Goal: Find specific page/section: Find specific page/section

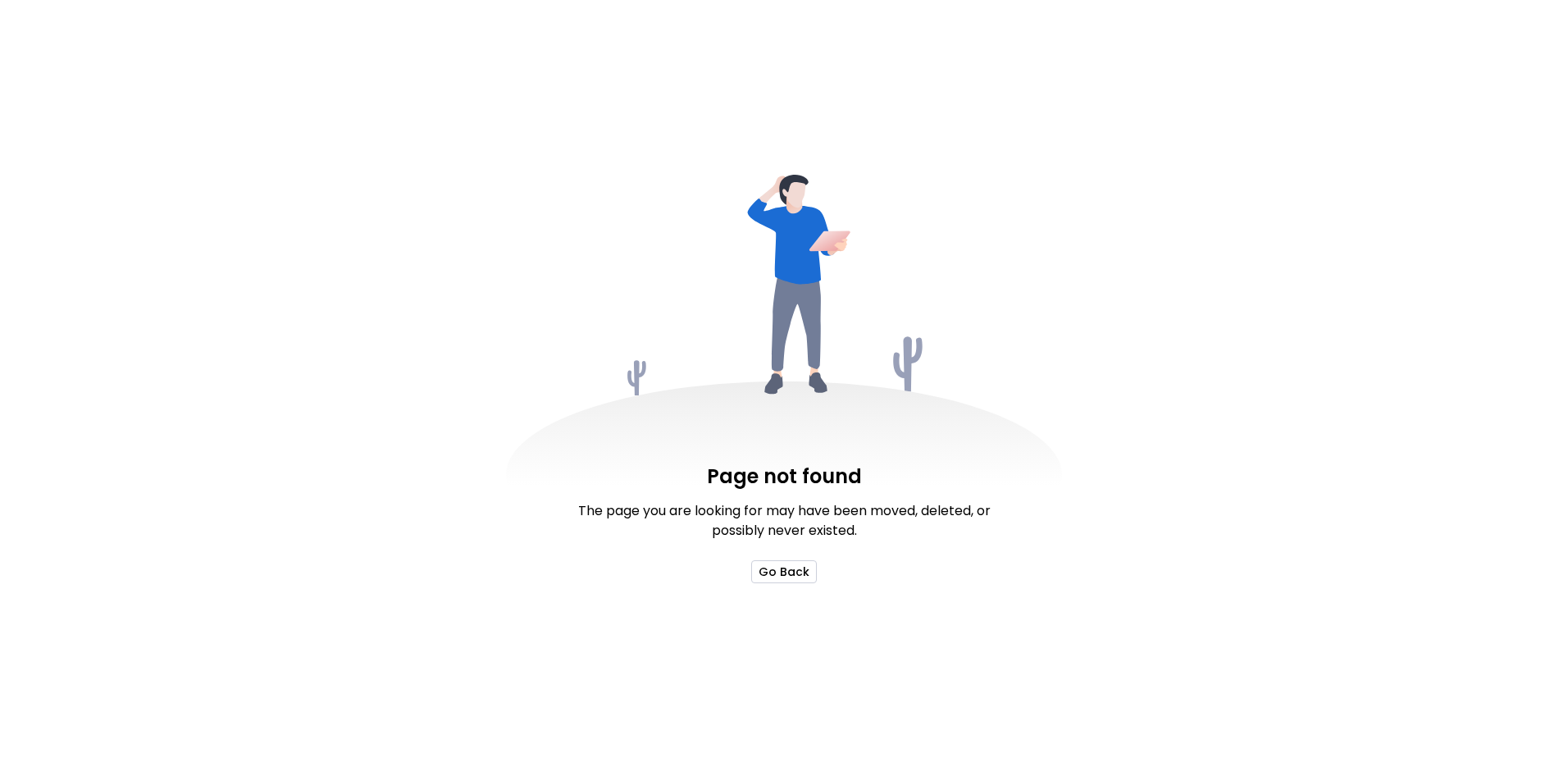
click at [788, 575] on button "Go Back" at bounding box center [784, 572] width 65 height 23
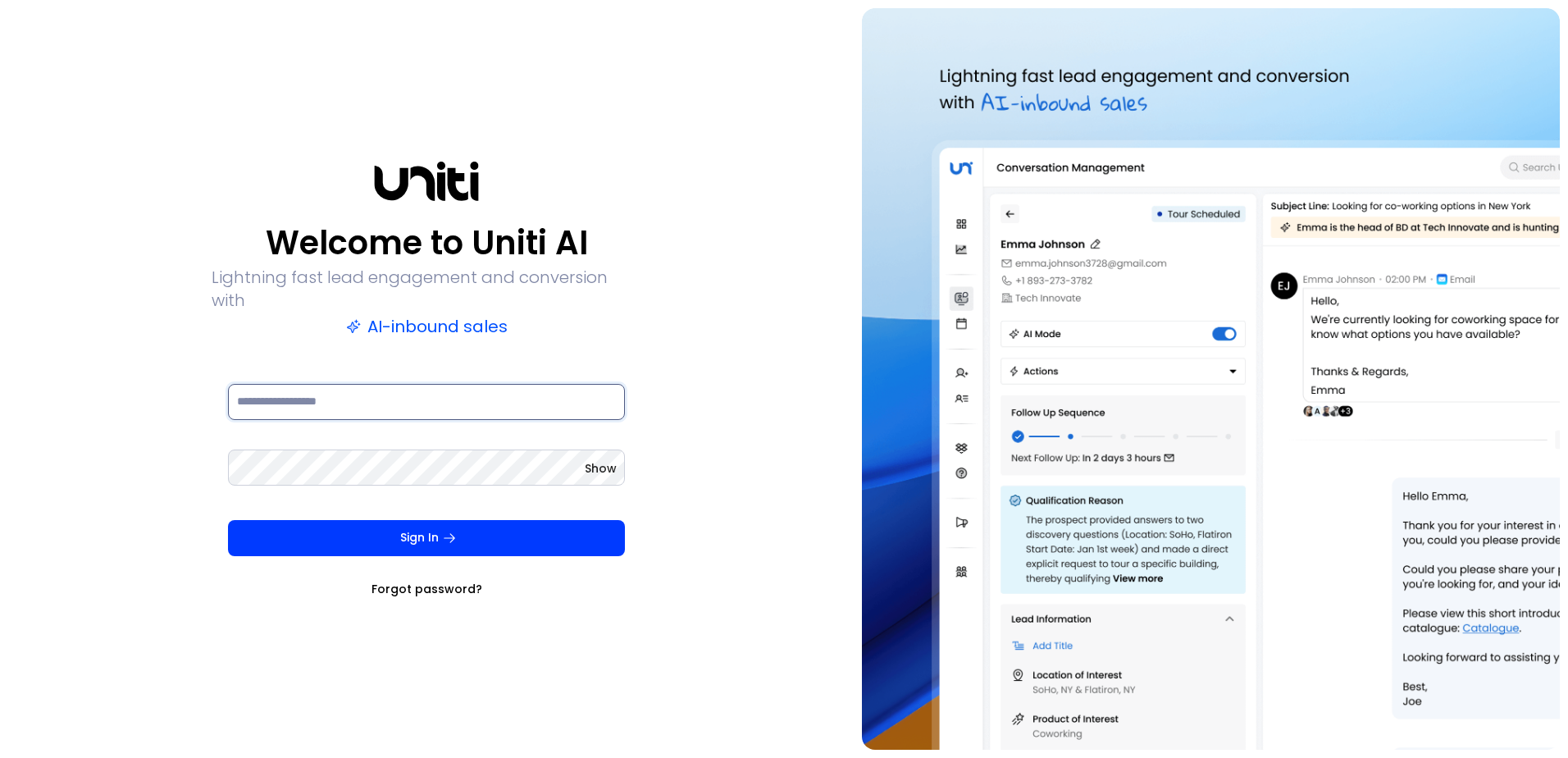
type input "**********"
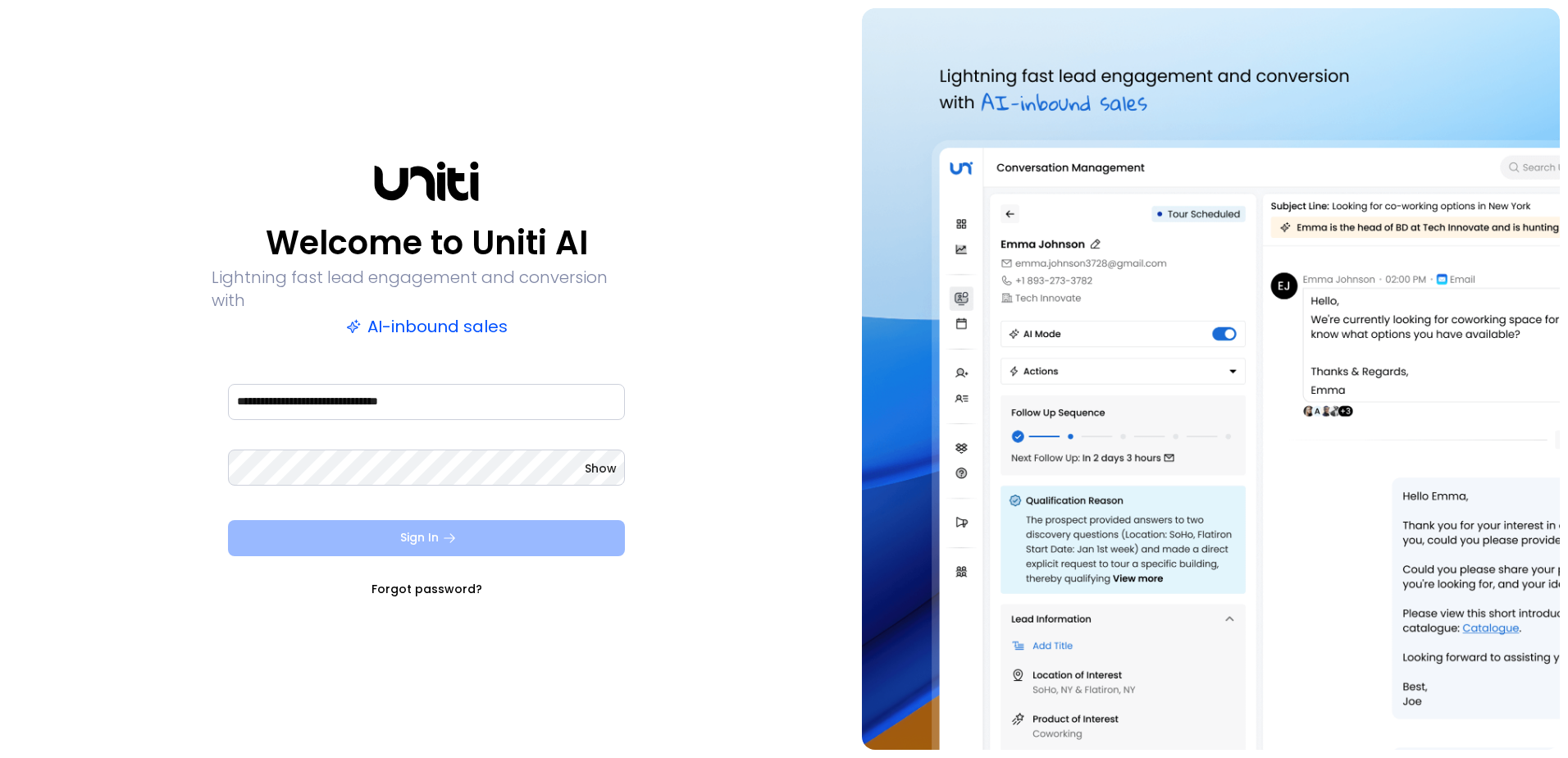
click at [432, 532] on button "Sign In" at bounding box center [426, 538] width 396 height 36
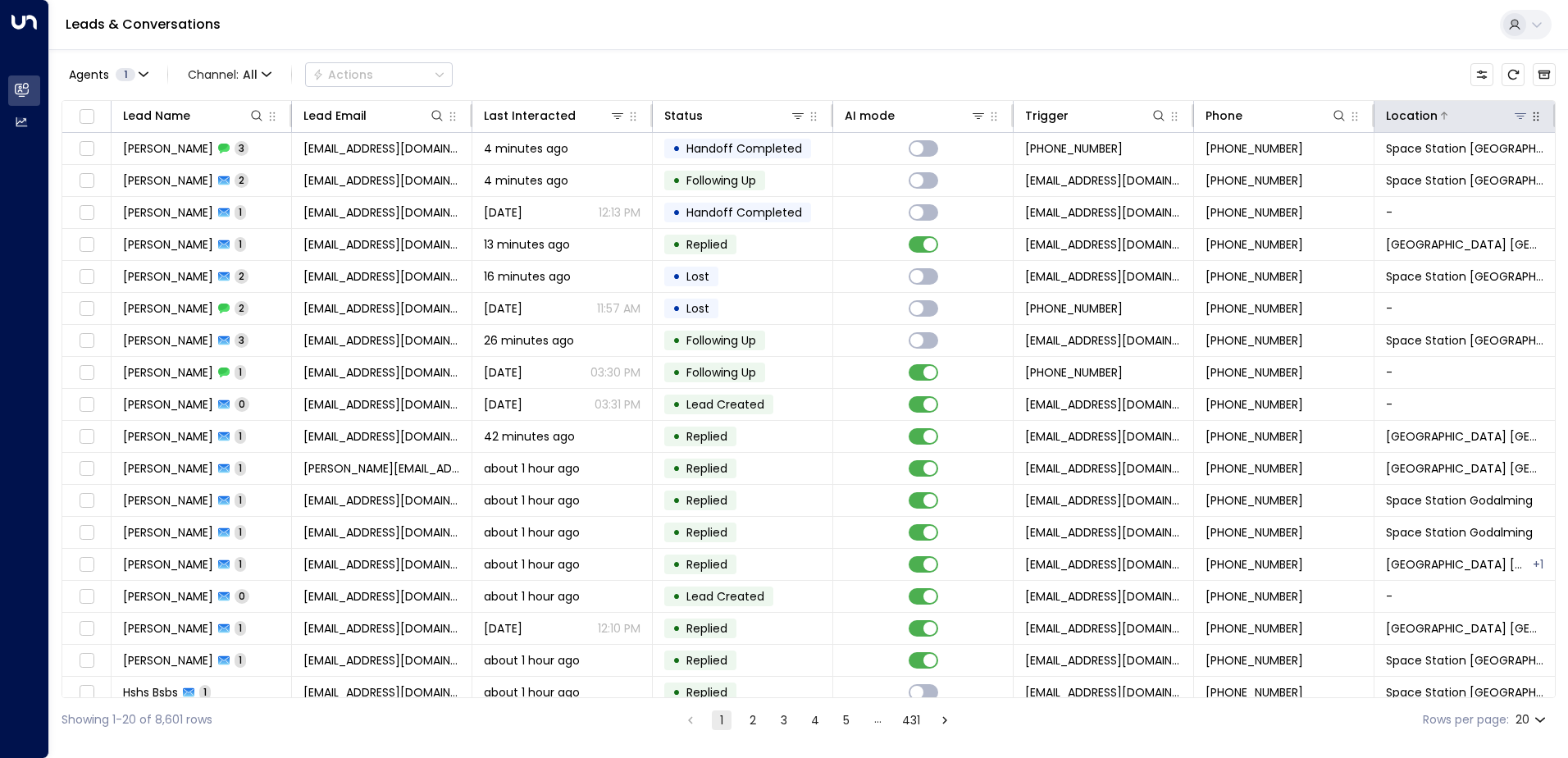
click at [1490, 117] on div at bounding box center [1483, 115] width 91 height 16
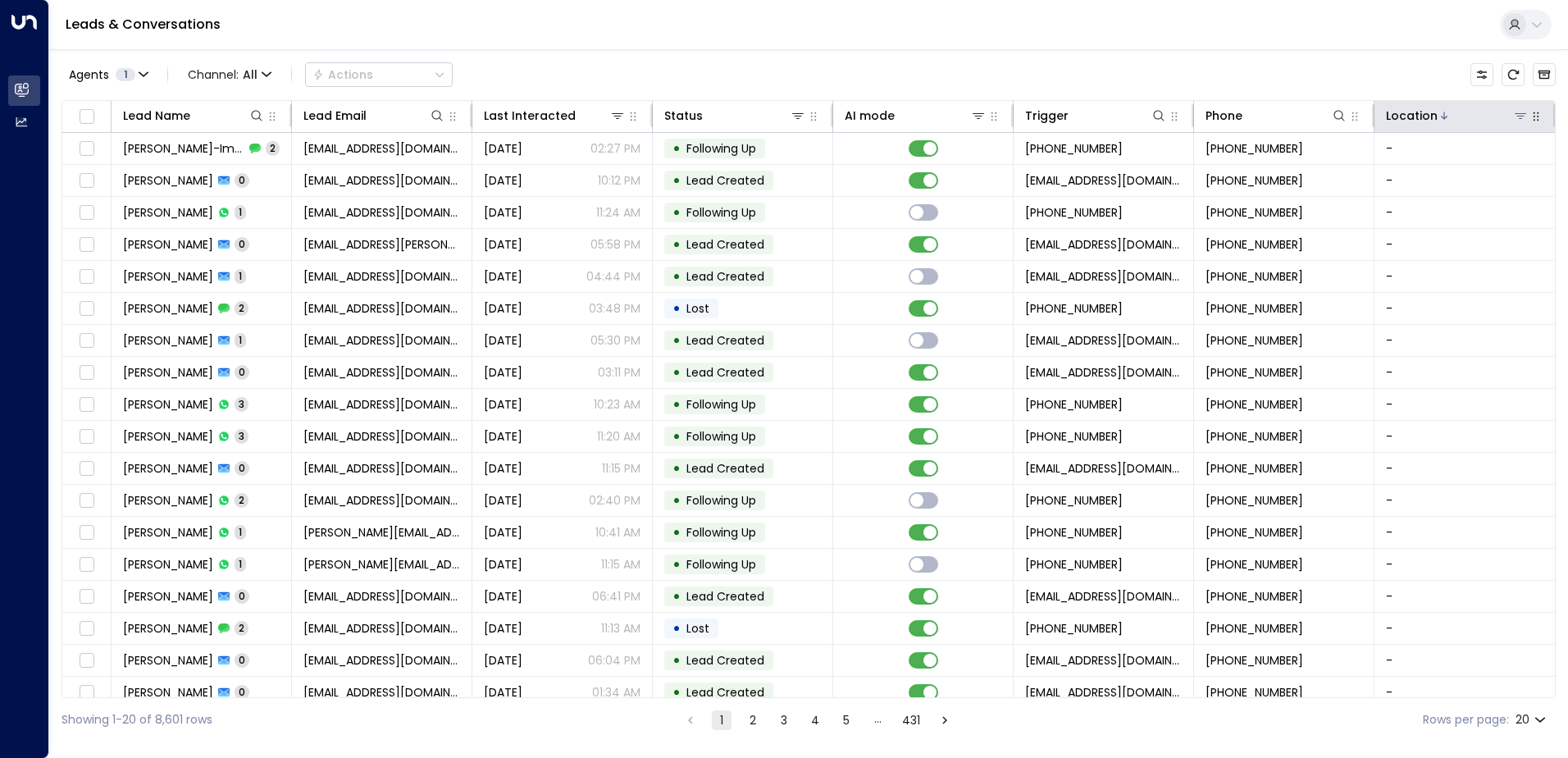
click at [1516, 120] on icon at bounding box center [1521, 115] width 13 height 13
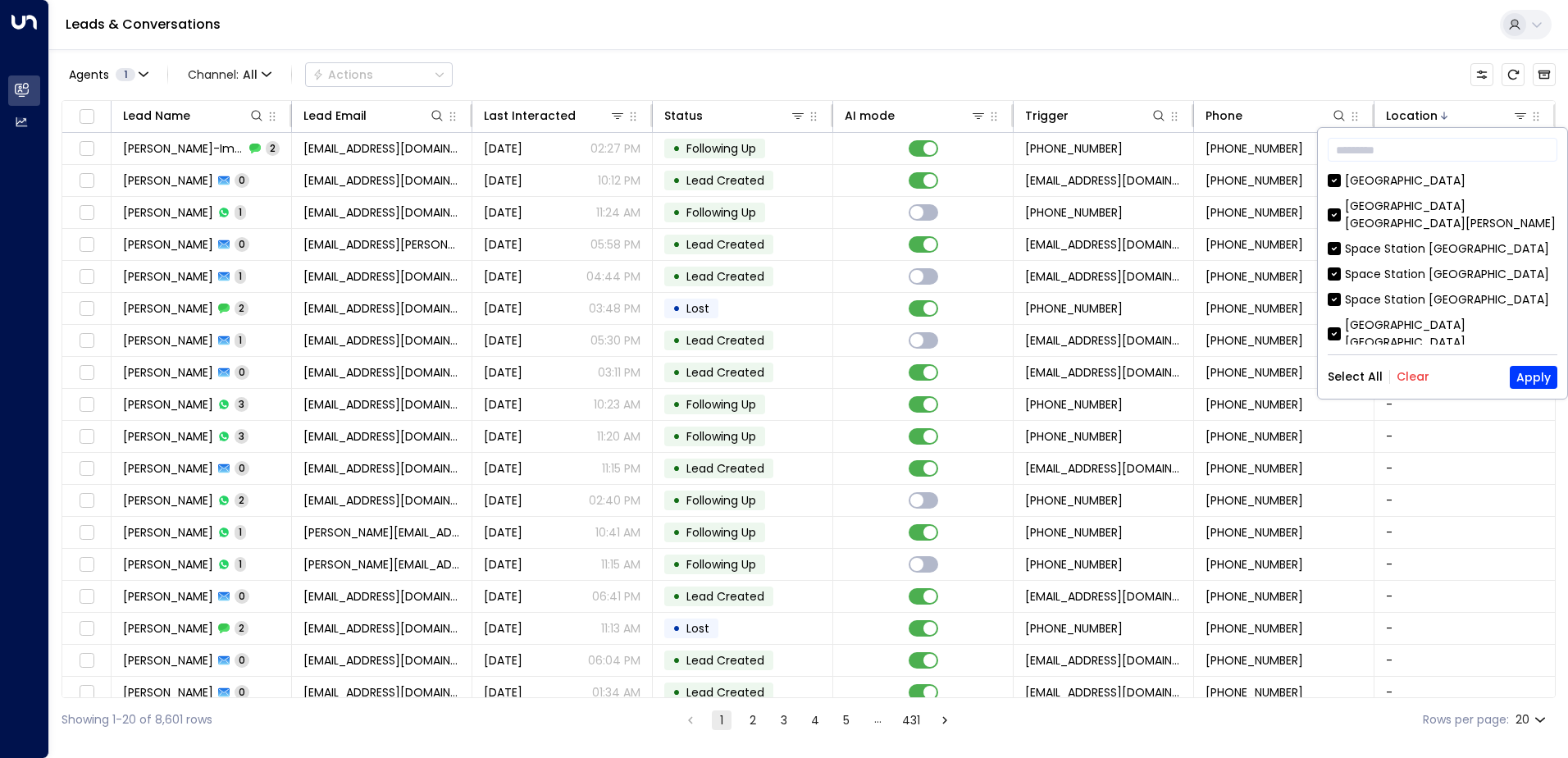
click at [1413, 371] on button "Clear" at bounding box center [1413, 377] width 33 height 13
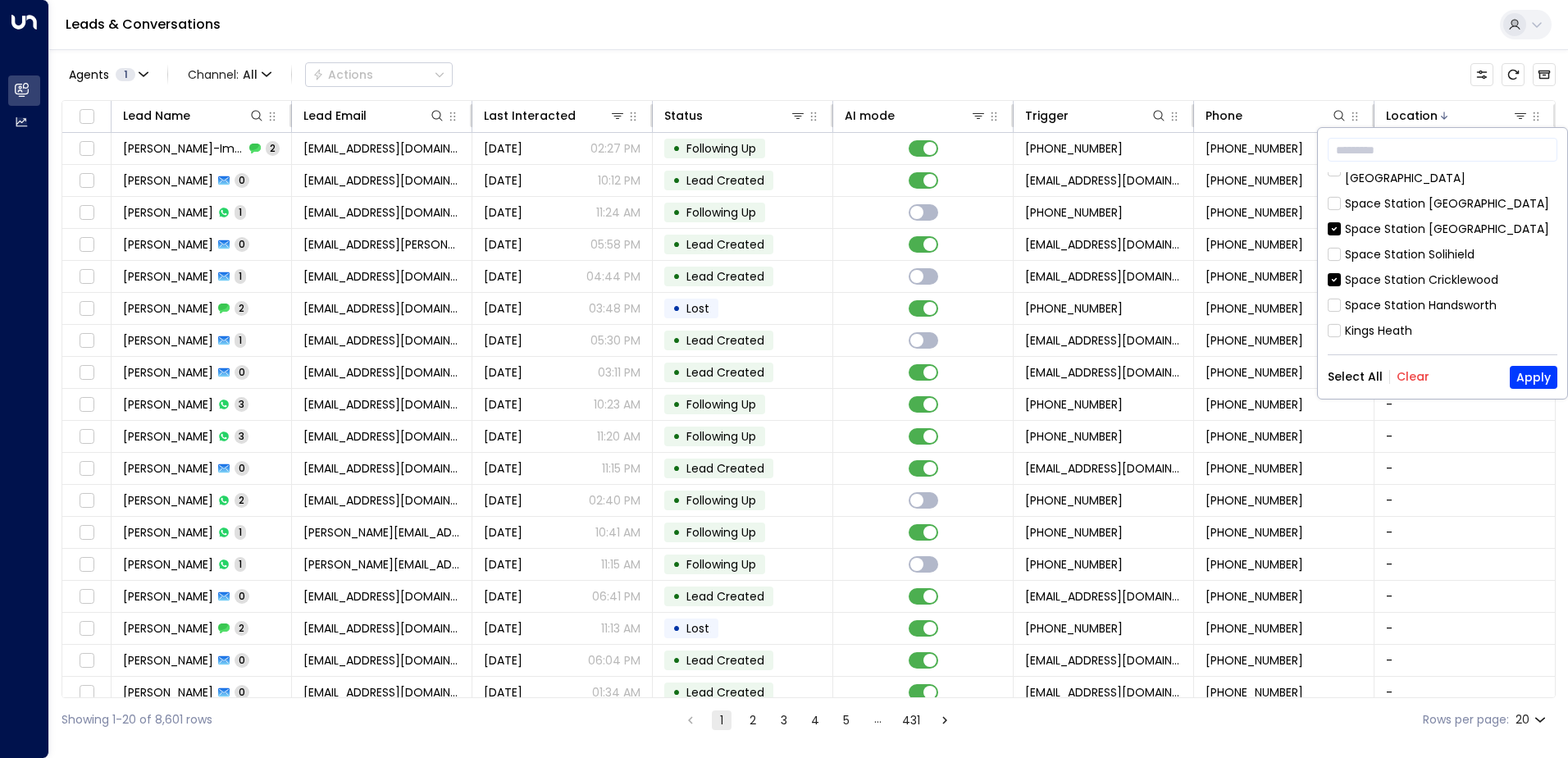
scroll to position [246, 0]
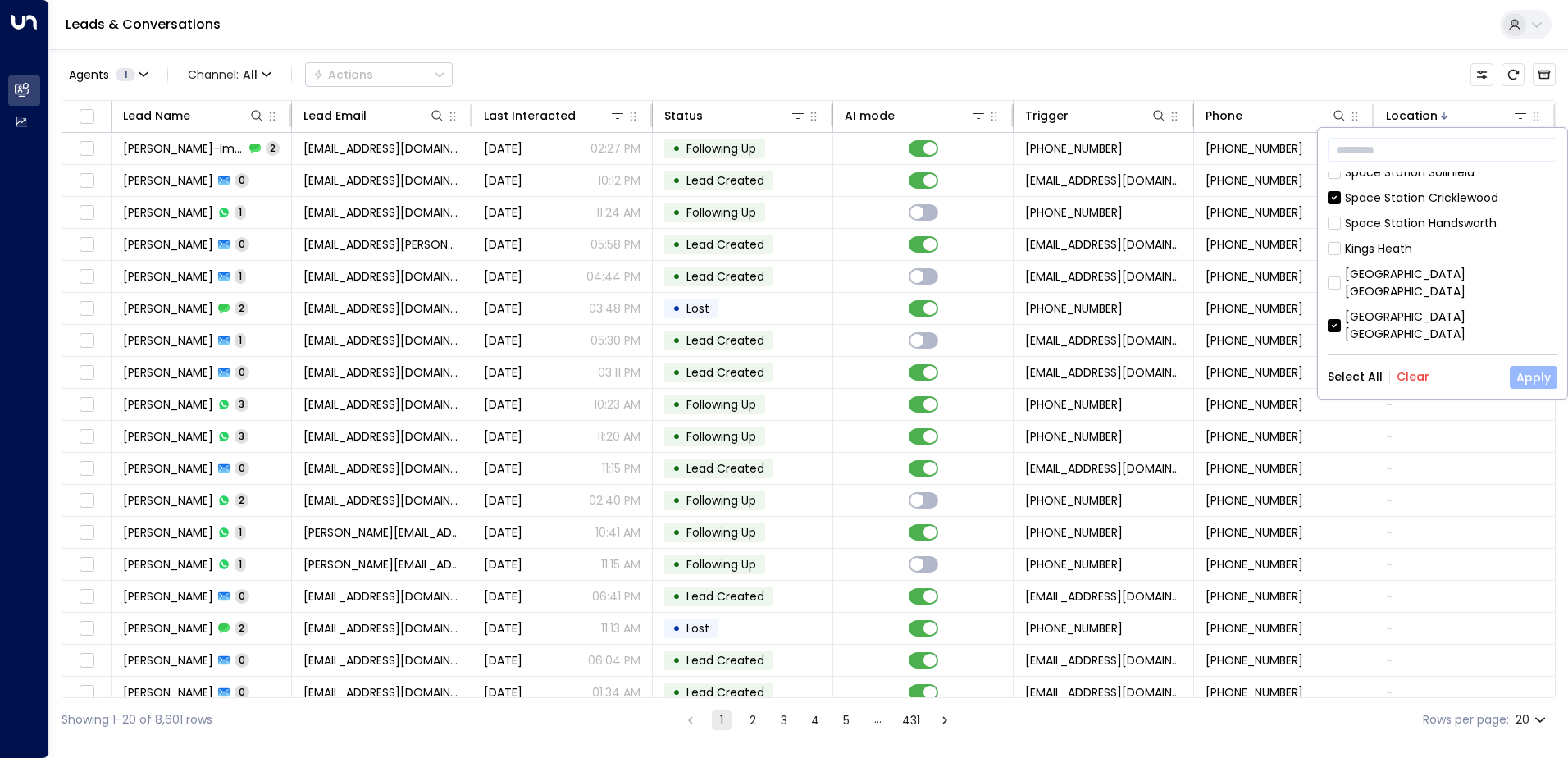
click at [1548, 373] on button "Apply" at bounding box center [1534, 378] width 47 height 23
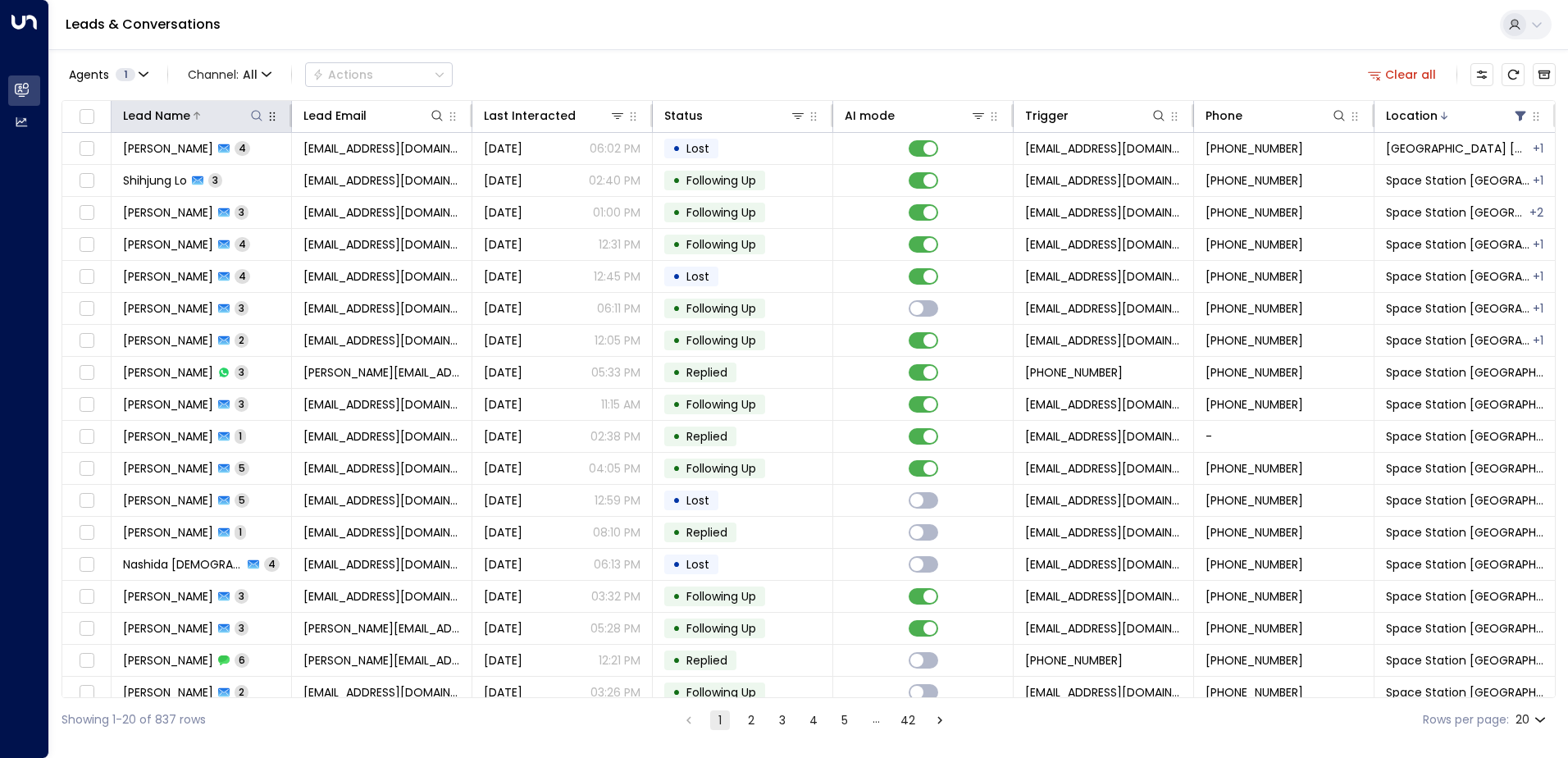
click at [255, 120] on icon at bounding box center [256, 115] width 13 height 13
type input "****"
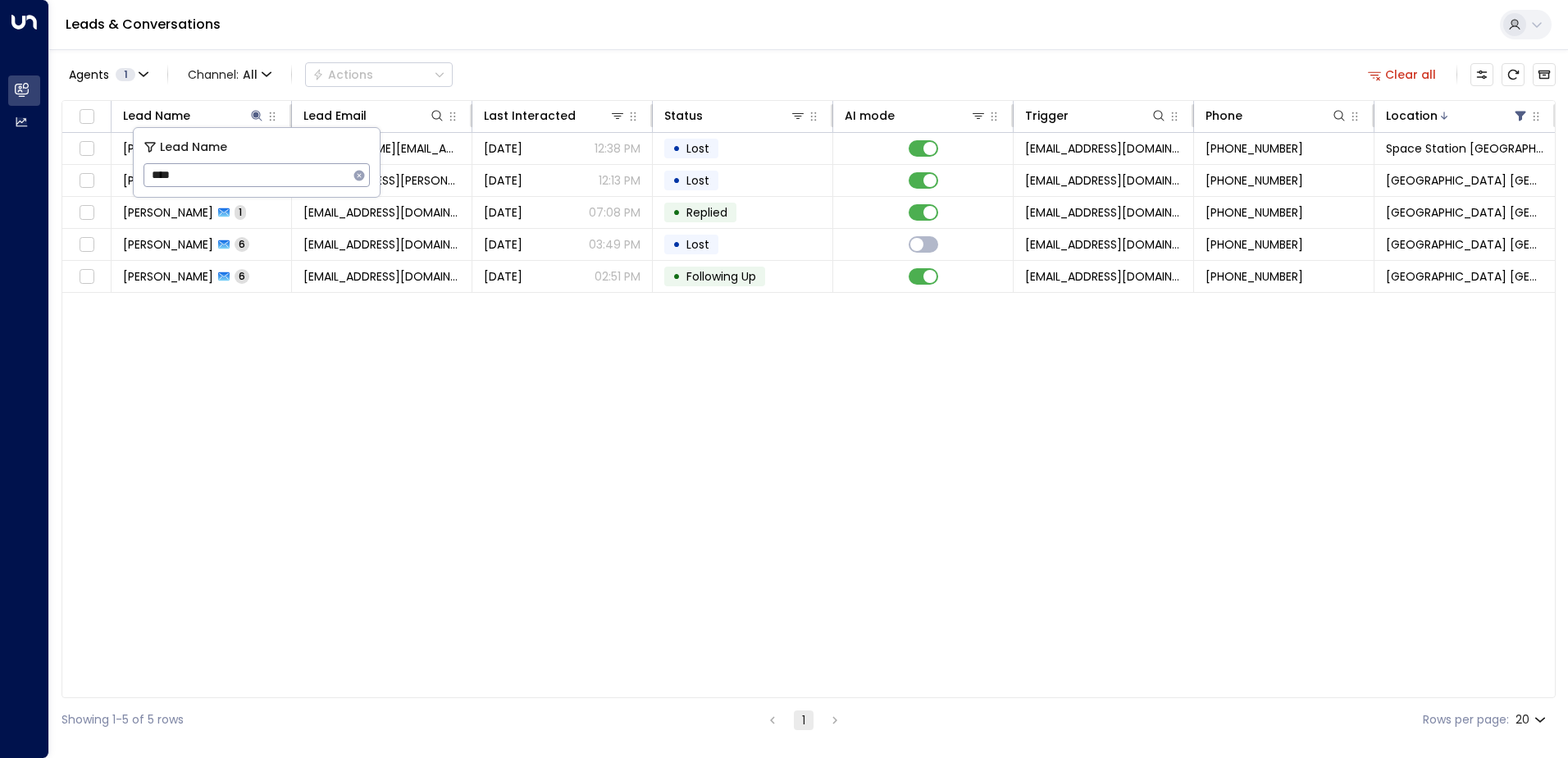
click at [655, 73] on div "Agents 1 Channel: All Actions Clear all" at bounding box center [808, 75] width 1494 height 34
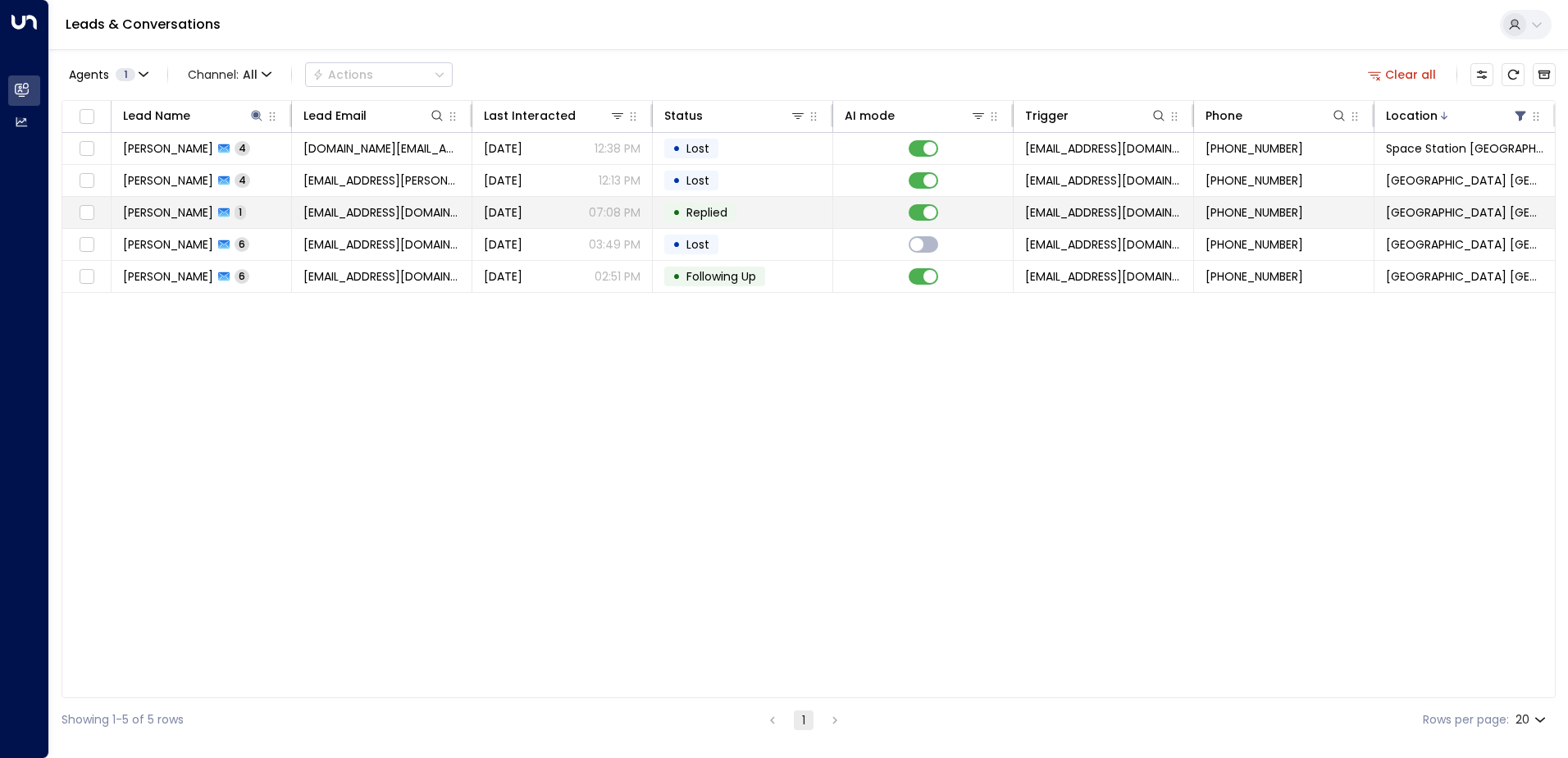
click at [237, 205] on td "[PERSON_NAME] 1" at bounding box center [202, 212] width 181 height 31
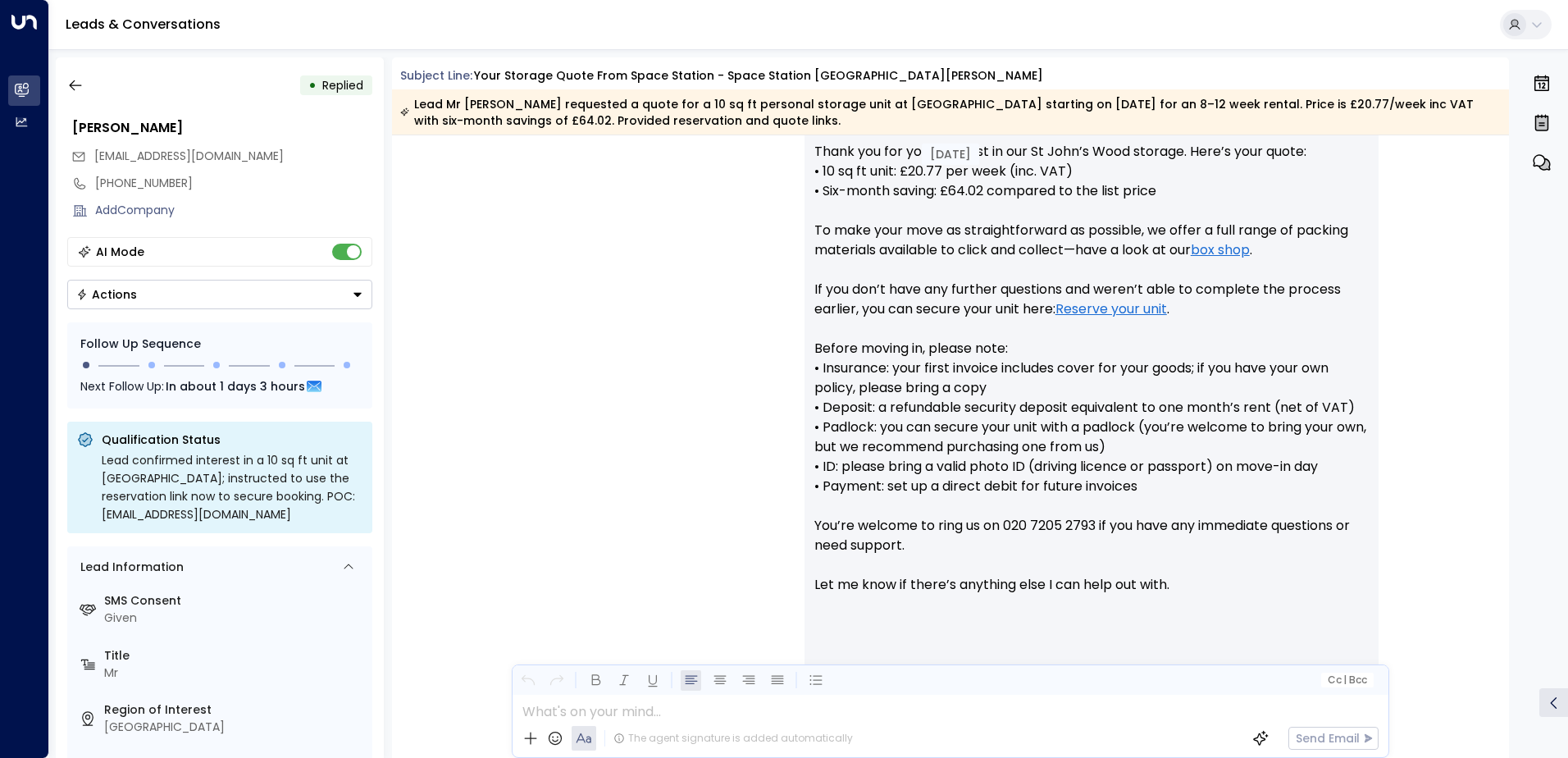
scroll to position [762, 0]
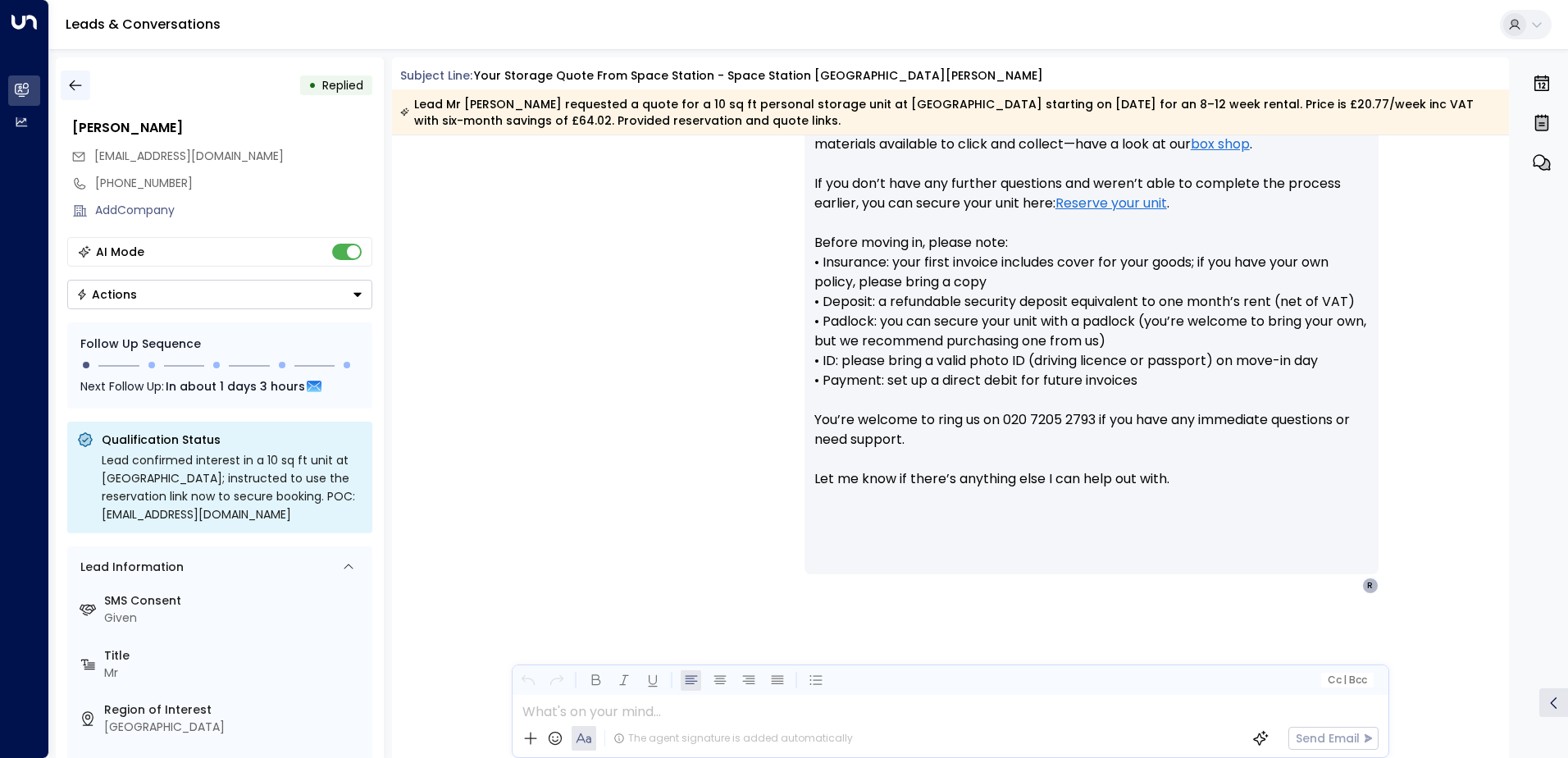
click at [80, 85] on icon "button" at bounding box center [75, 85] width 12 height 10
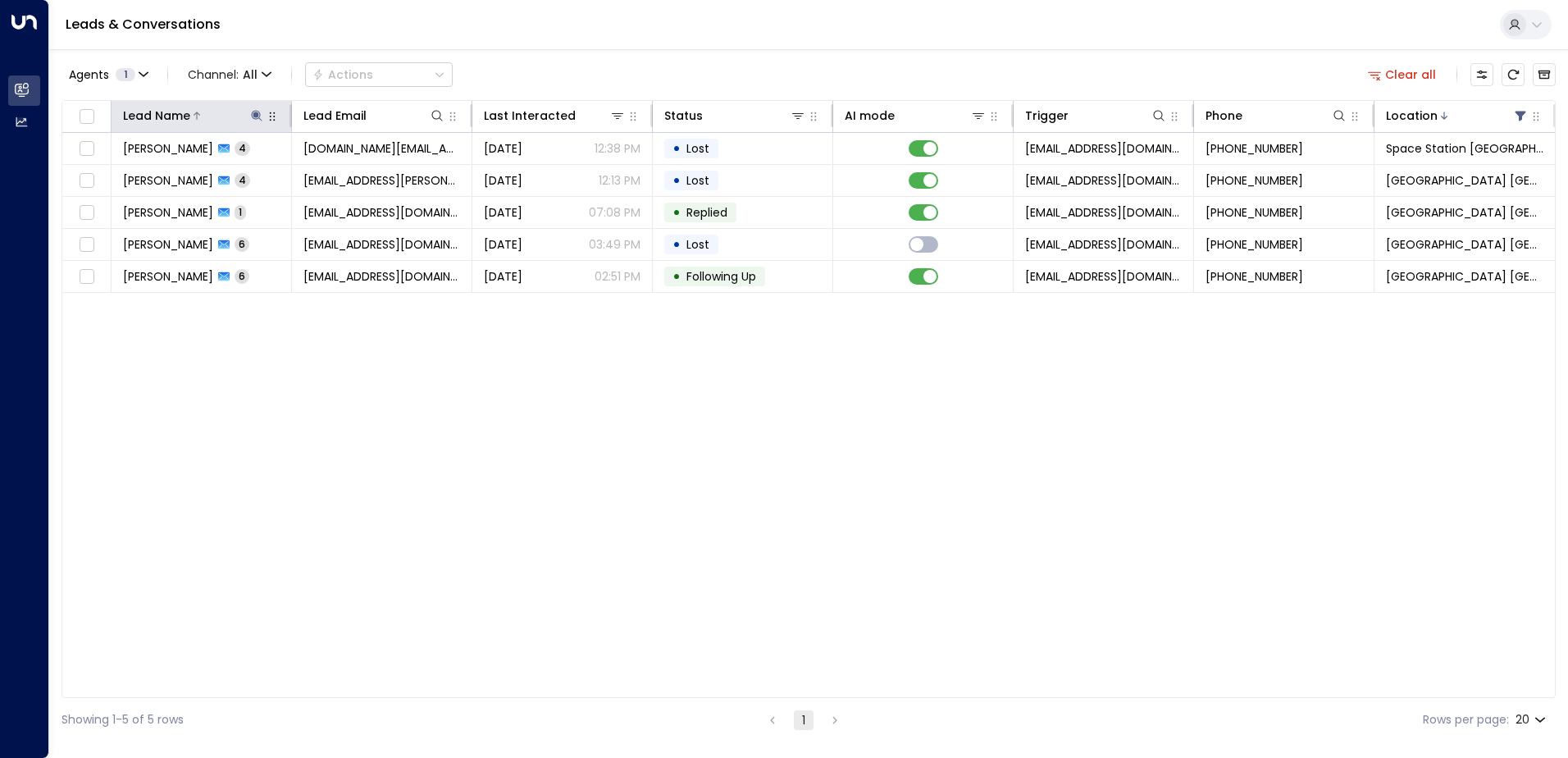
click at [252, 113] on icon at bounding box center [256, 115] width 13 height 13
type input "*"
type input "*****"
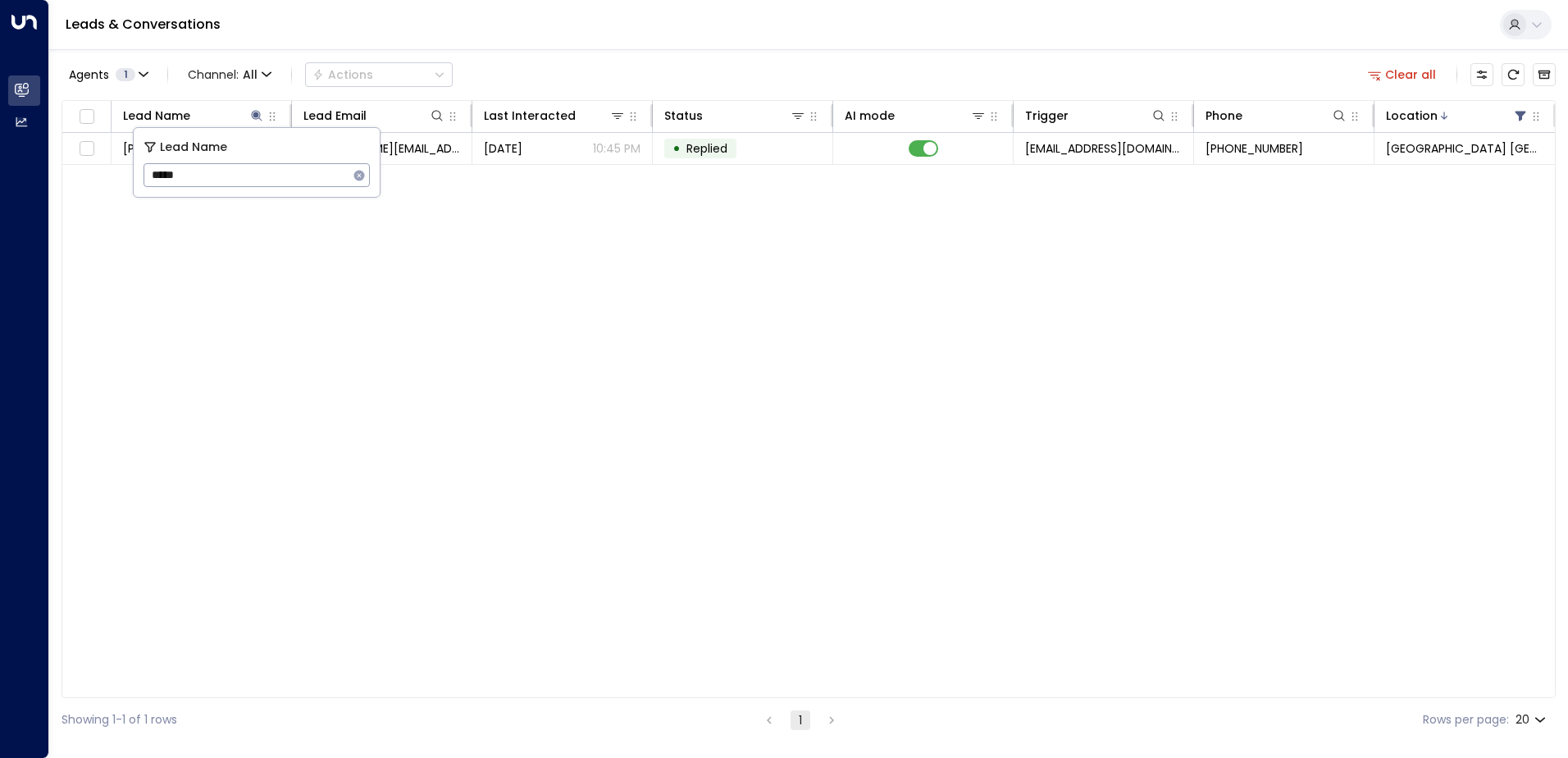
click at [723, 65] on div "Agents 1 Channel: All Actions Clear all" at bounding box center [808, 75] width 1494 height 34
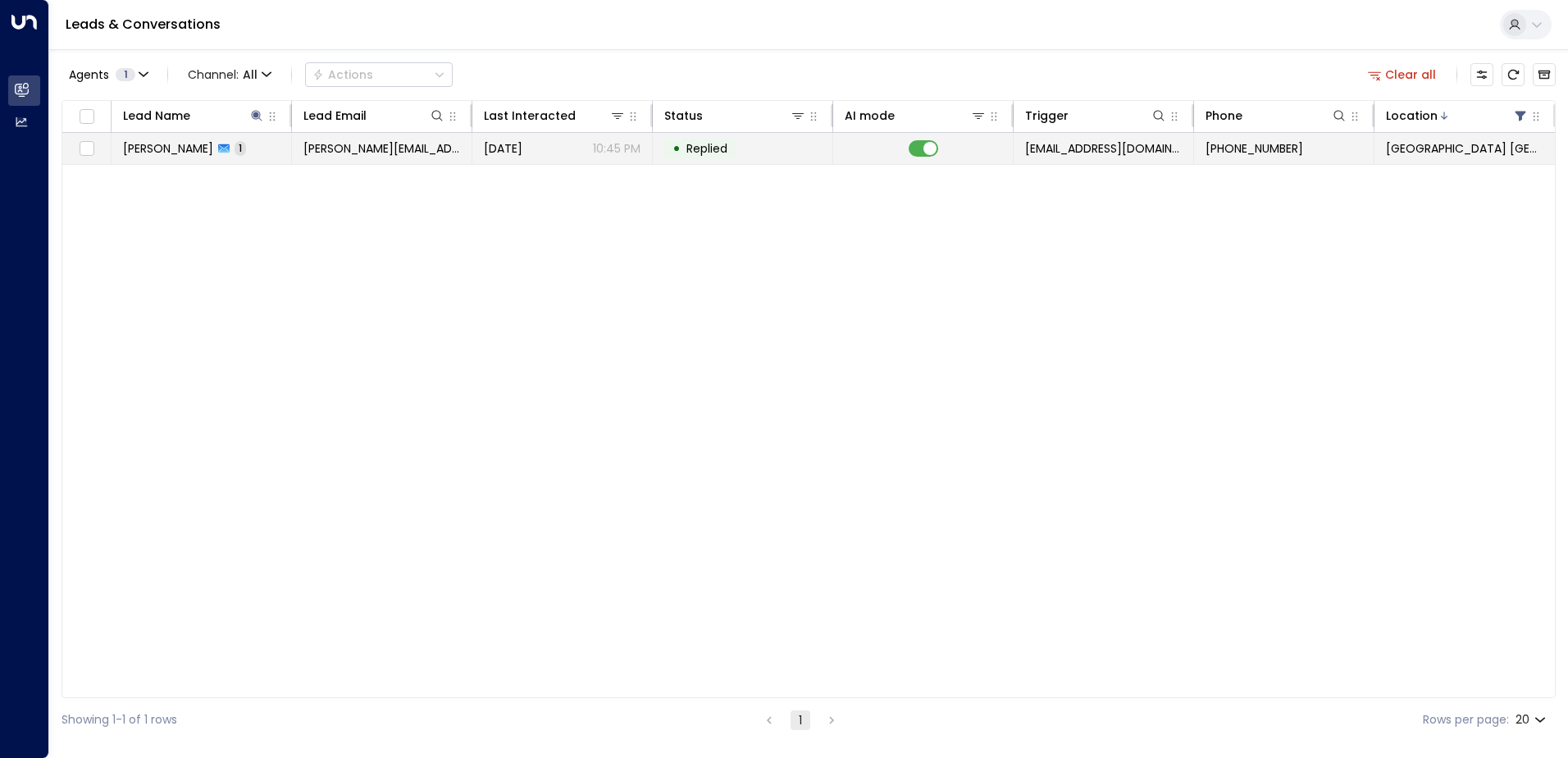
click at [261, 153] on td "[PERSON_NAME] 1" at bounding box center [202, 148] width 181 height 31
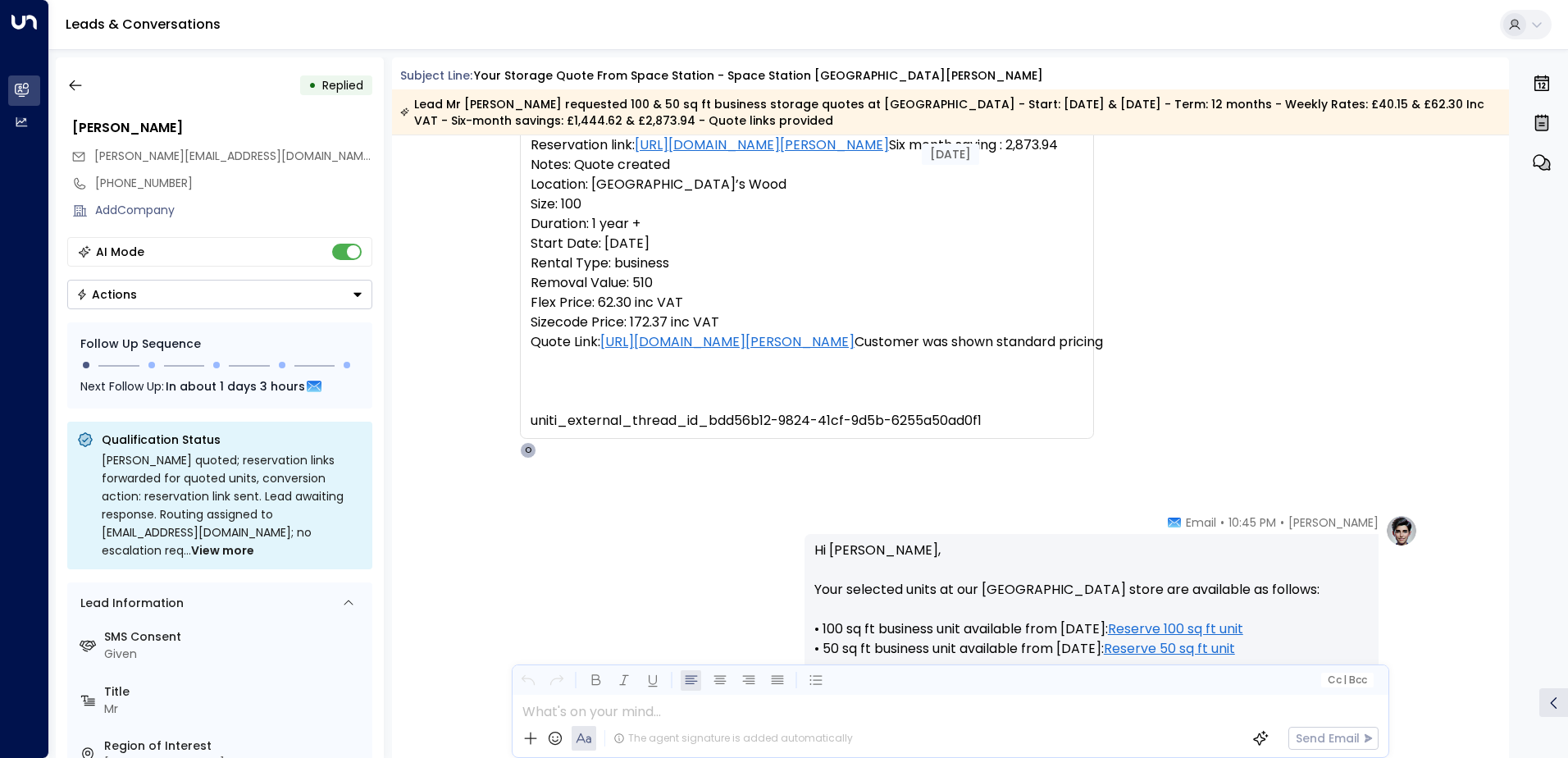
scroll to position [545, 0]
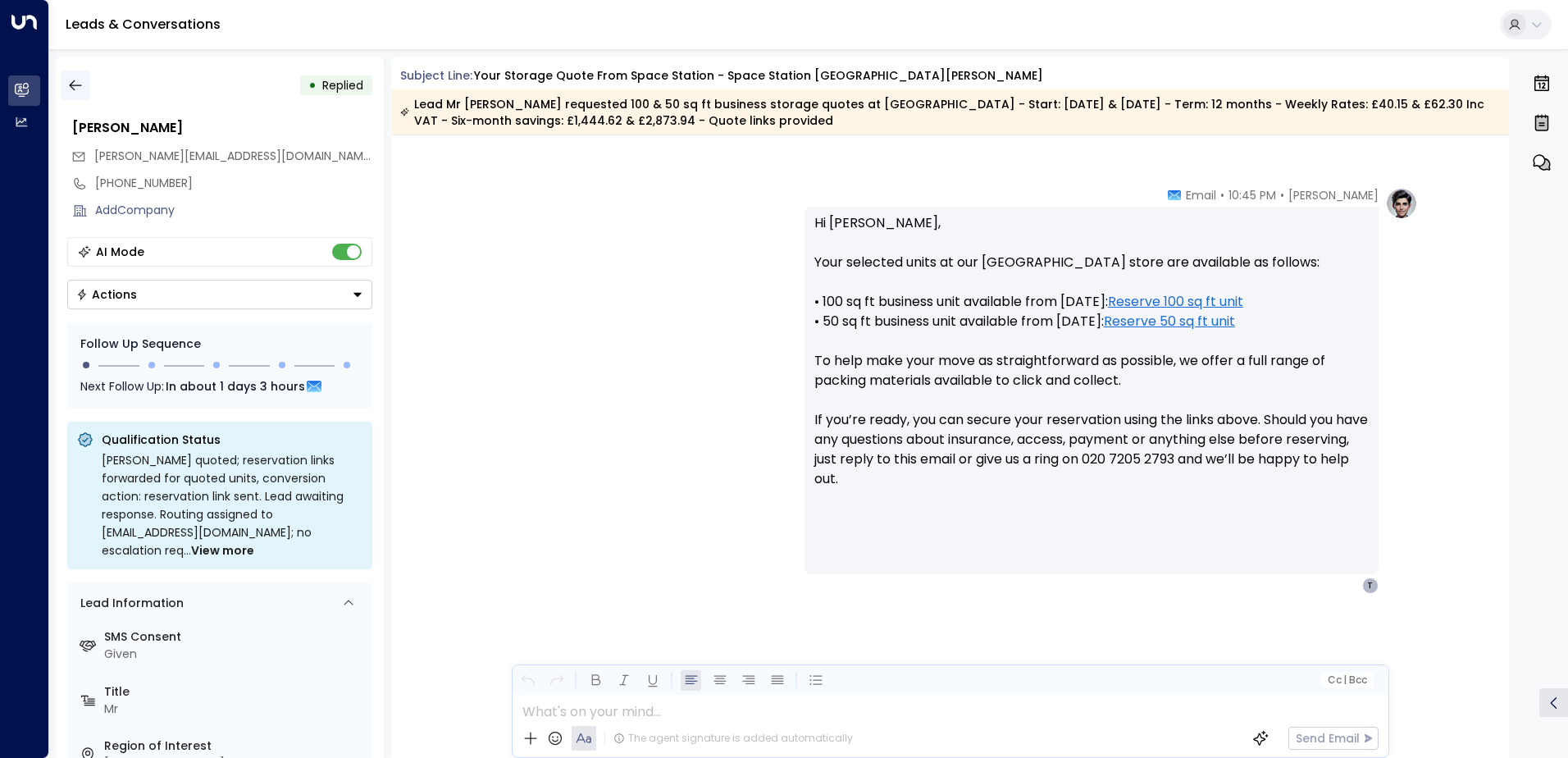
click at [79, 87] on icon "button" at bounding box center [75, 84] width 16 height 16
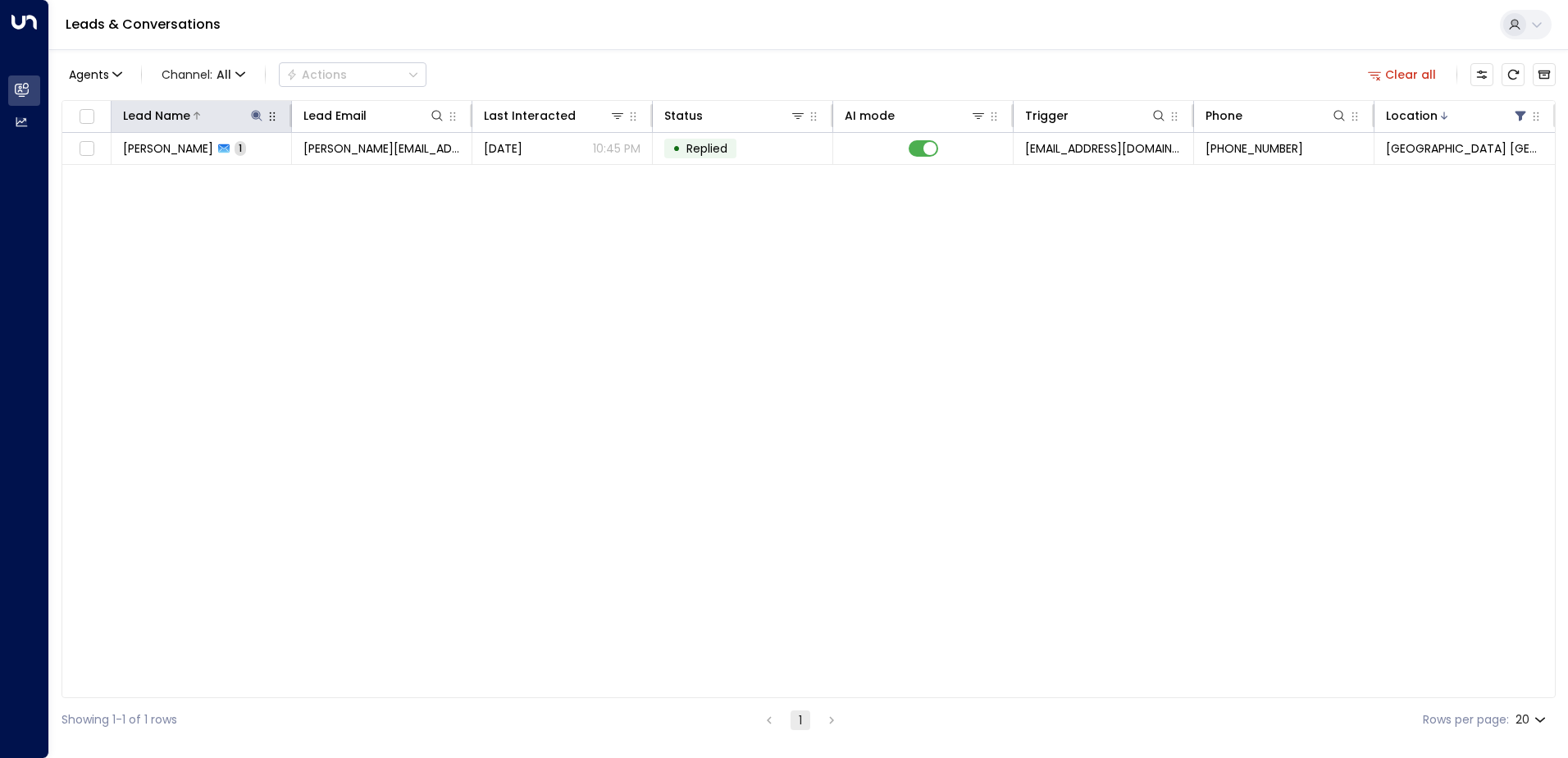
click at [252, 118] on icon at bounding box center [256, 115] width 13 height 13
drag, startPoint x: 211, startPoint y: 176, endPoint x: 32, endPoint y: 171, distance: 179.1
click at [32, 171] on body "Overview Leads & Conversations Leads & Conversations Analytics Analytics Leads …" at bounding box center [784, 370] width 1568 height 741
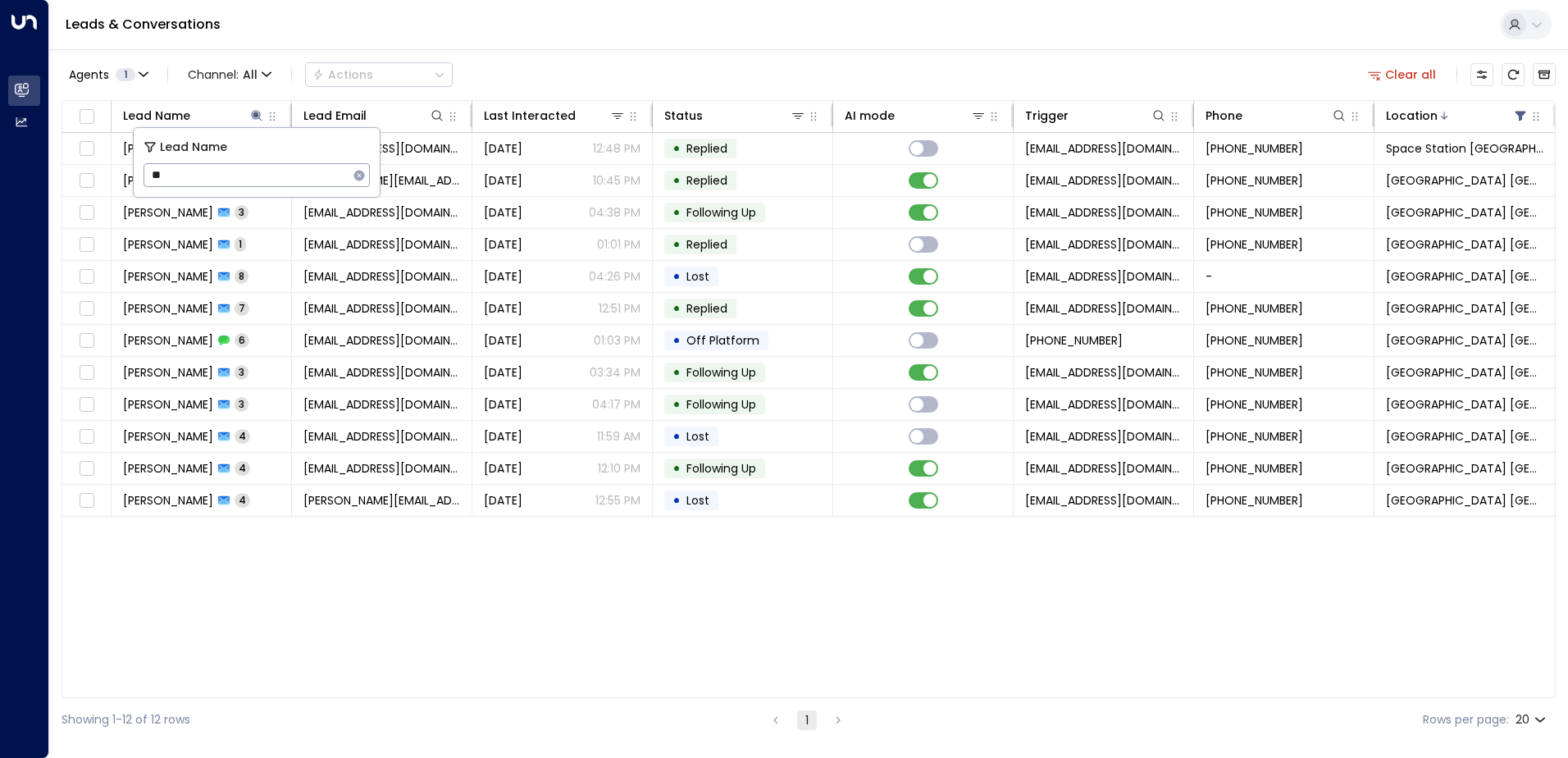
type input "*"
type input "******"
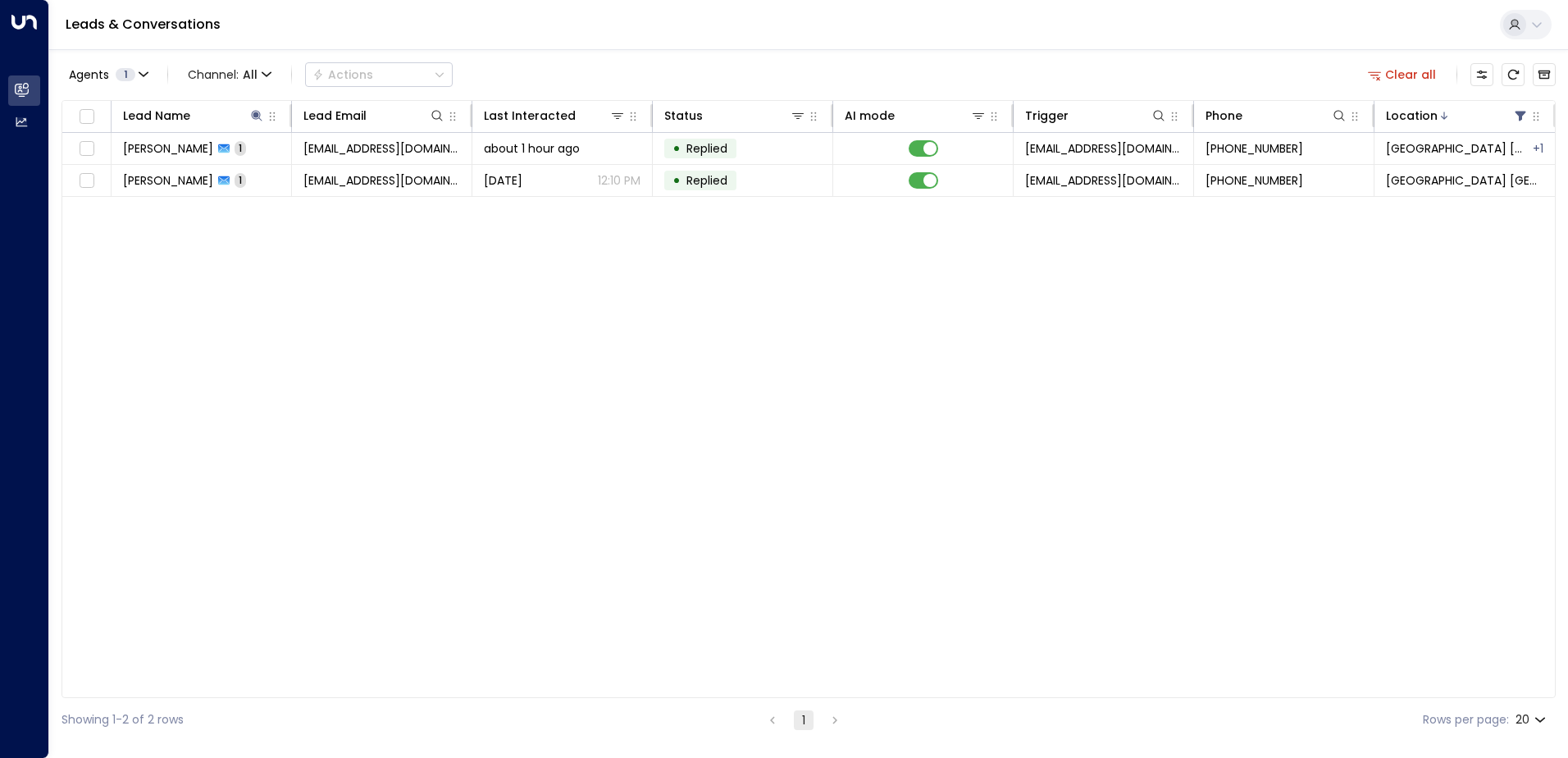
click at [626, 67] on div "Agents 1 Channel: All Actions Clear all" at bounding box center [808, 75] width 1494 height 34
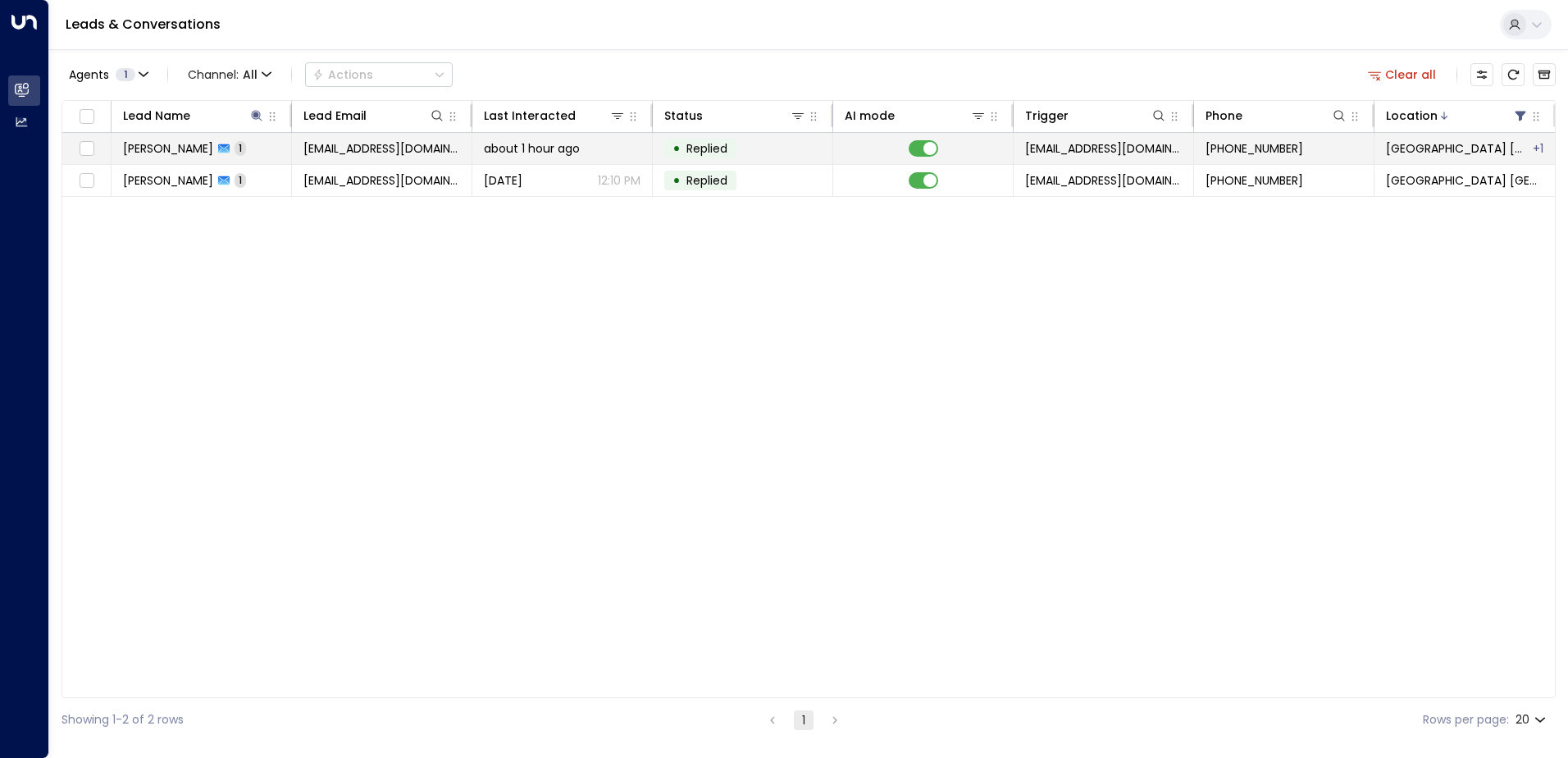
click at [219, 149] on icon at bounding box center [224, 150] width 11 height 9
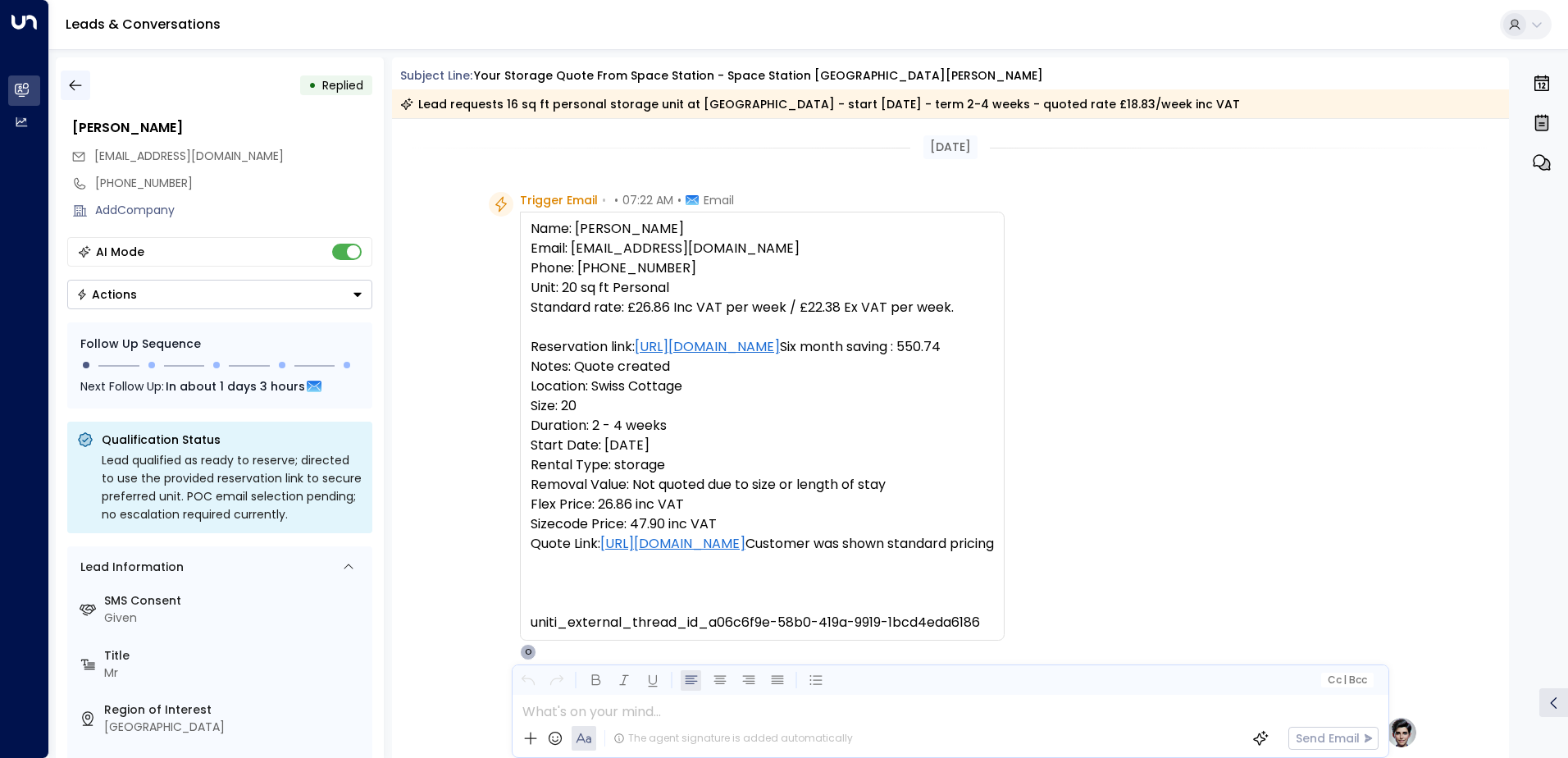
click at [79, 84] on icon "button" at bounding box center [75, 84] width 16 height 16
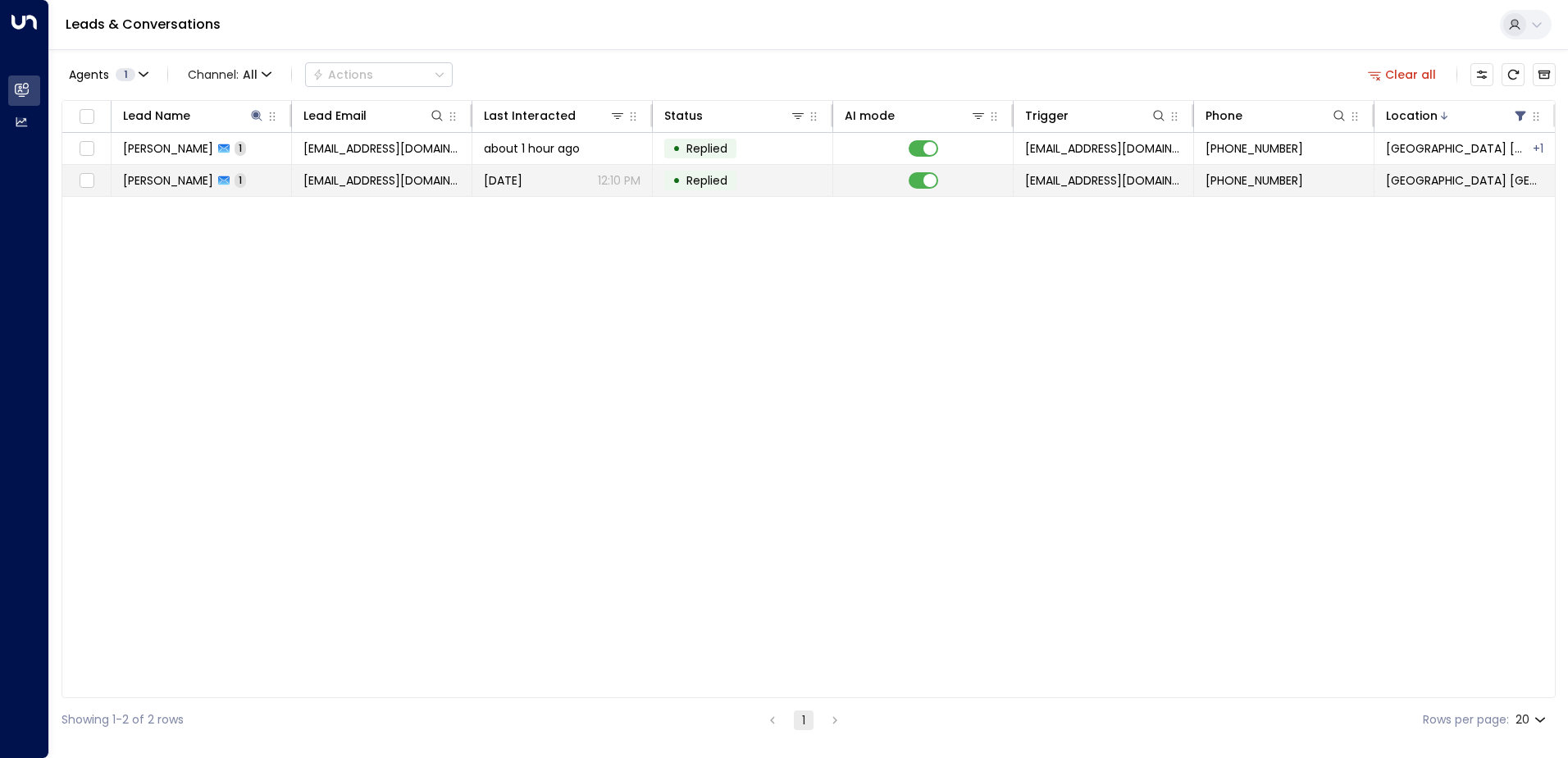
click at [205, 172] on div "[PERSON_NAME] 1" at bounding box center [185, 180] width 123 height 16
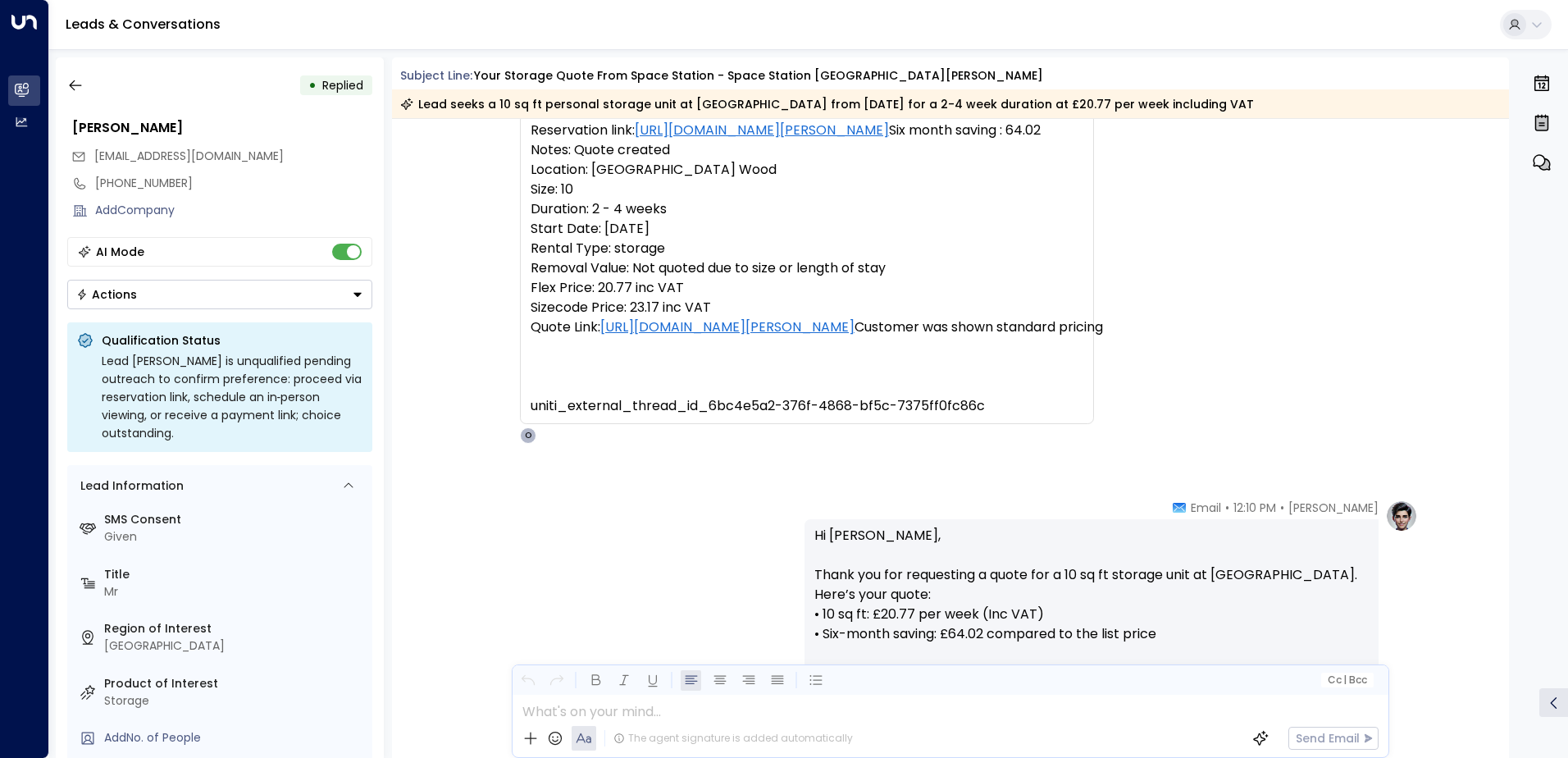
scroll to position [208, 0]
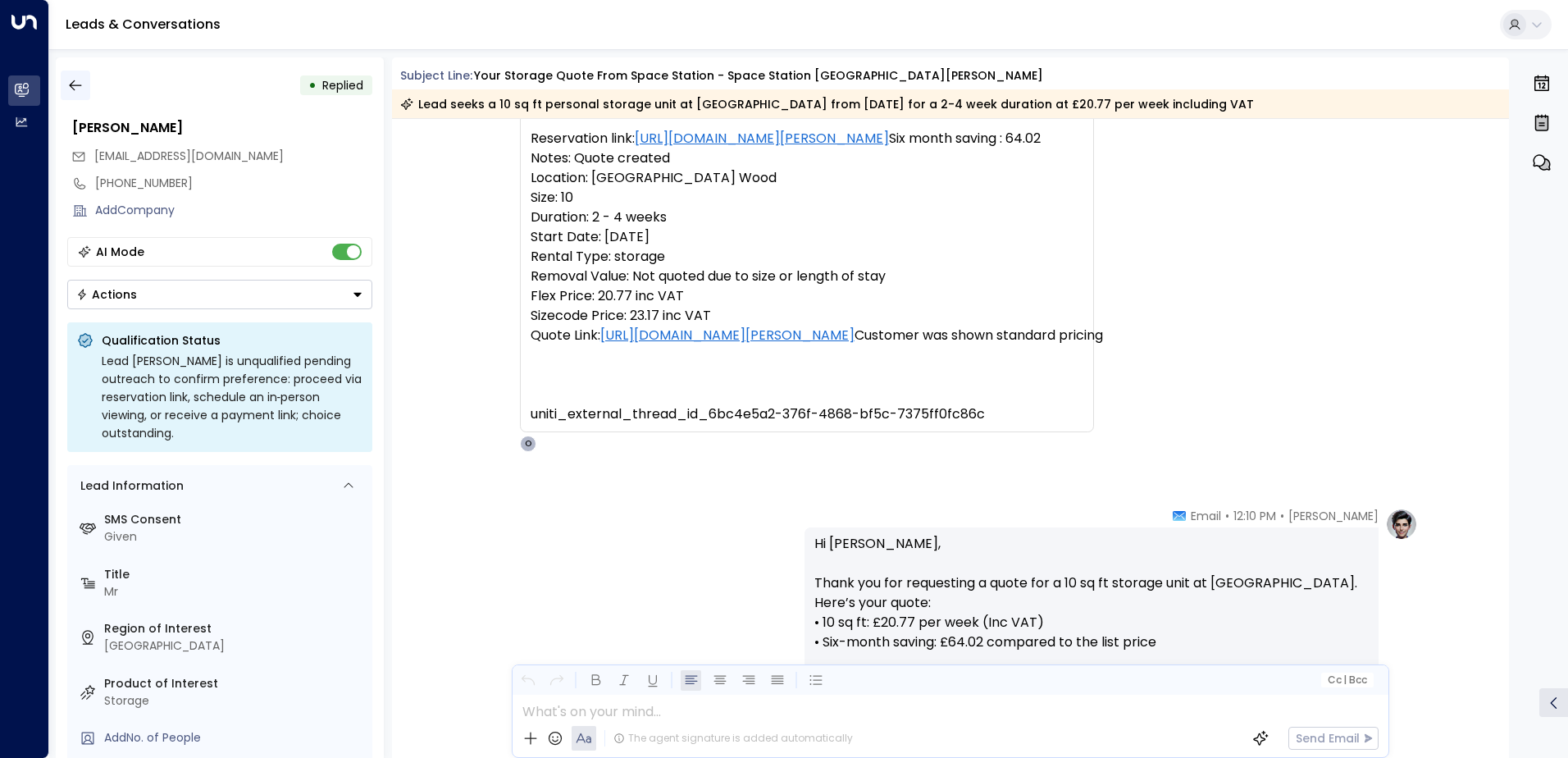
click at [67, 84] on icon "button" at bounding box center [75, 84] width 16 height 16
